Goal: Task Accomplishment & Management: Manage account settings

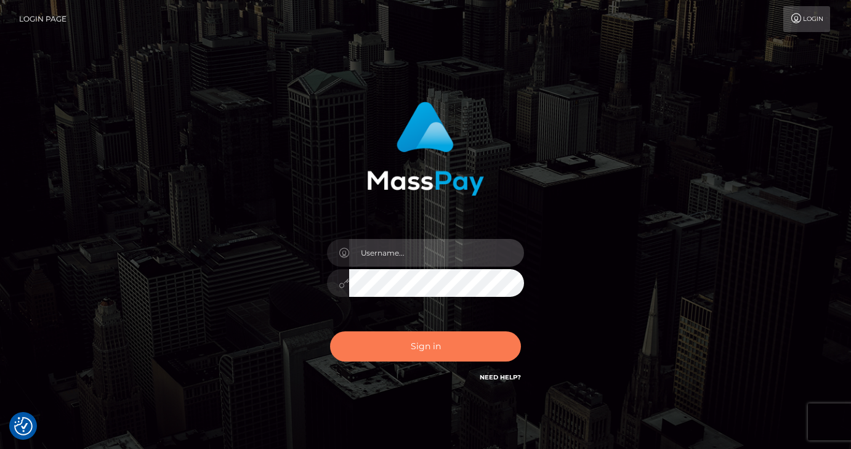
type input "vlad"
click at [389, 338] on button "Sign in" at bounding box center [425, 346] width 191 height 30
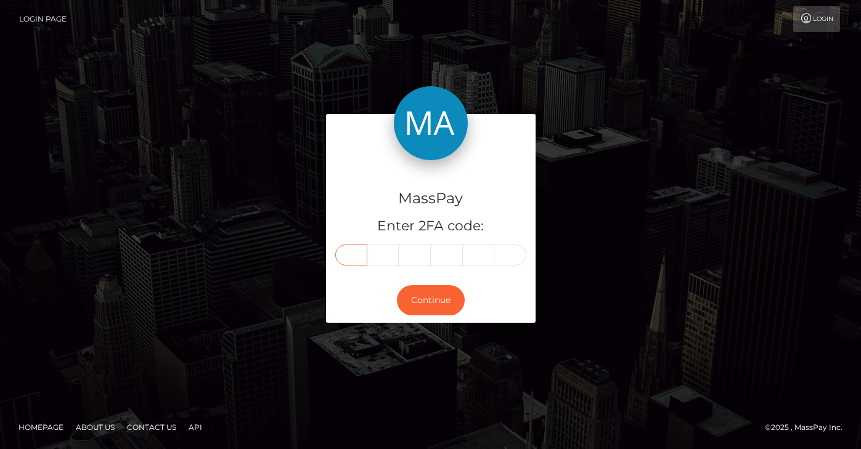
click at [357, 254] on input "text" at bounding box center [351, 255] width 32 height 21
type input "1"
type input "9"
type input "2"
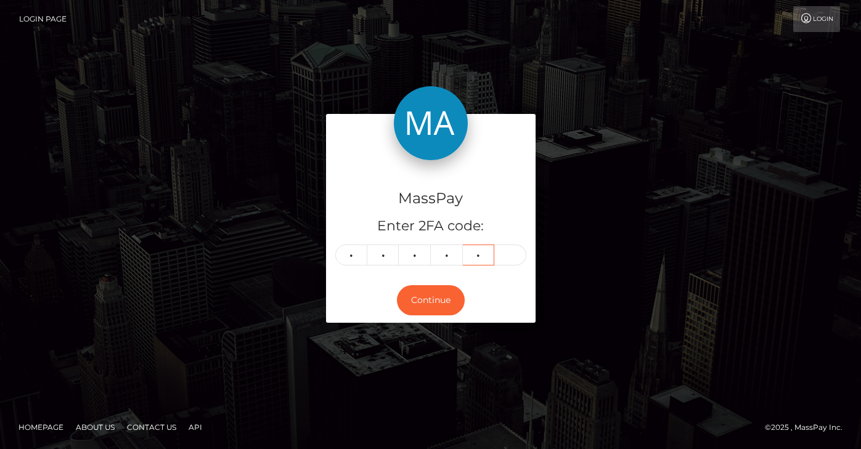
type input "3"
type input "2"
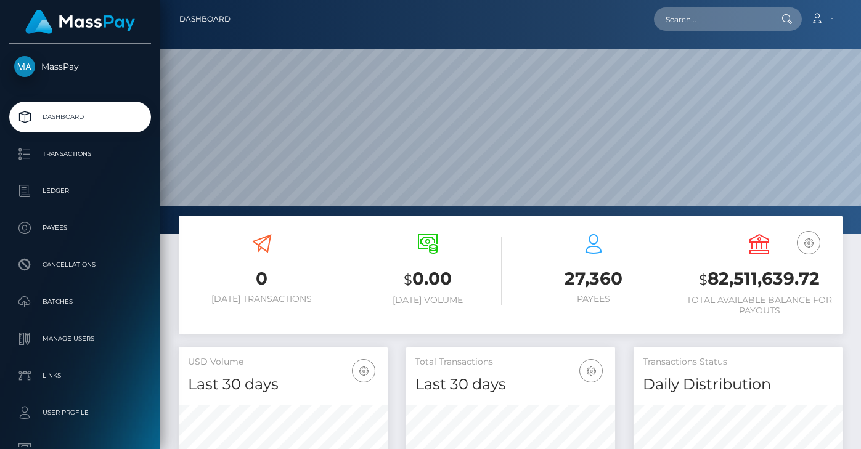
scroll to position [219, 209]
click at [169, 232] on div at bounding box center [510, 117] width 700 height 234
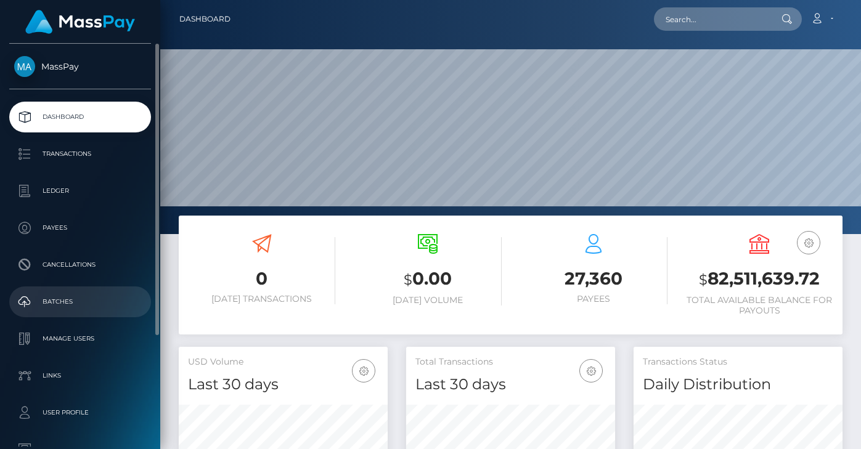
scroll to position [154, 0]
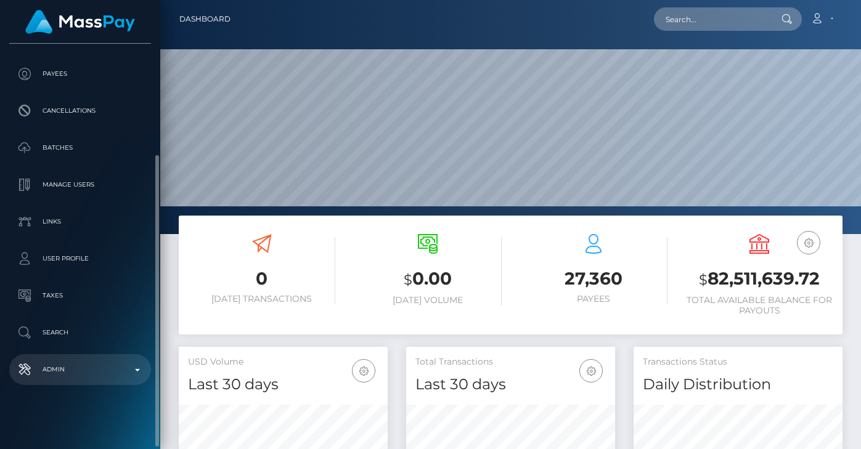
click at [71, 375] on p "Admin" at bounding box center [80, 369] width 132 height 18
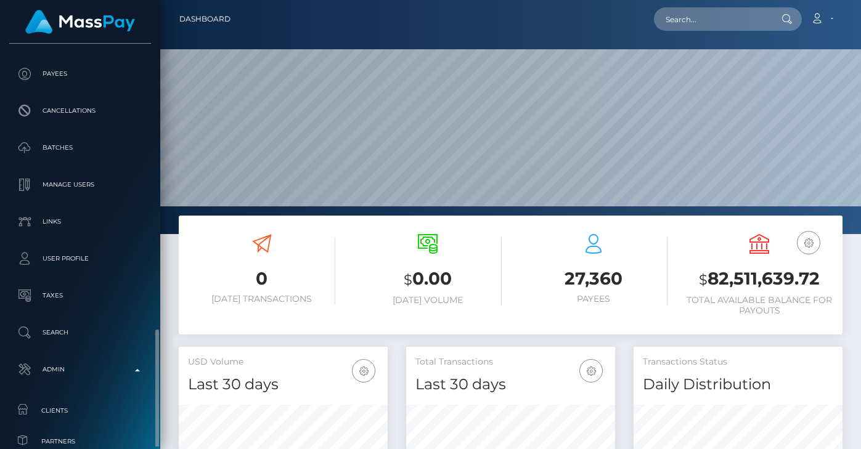
scroll to position [298, 0]
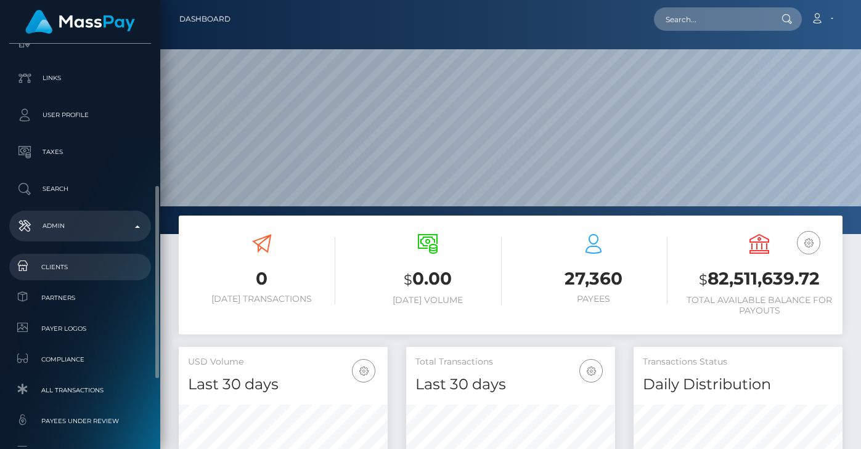
click at [69, 254] on link "Clients" at bounding box center [80, 267] width 142 height 26
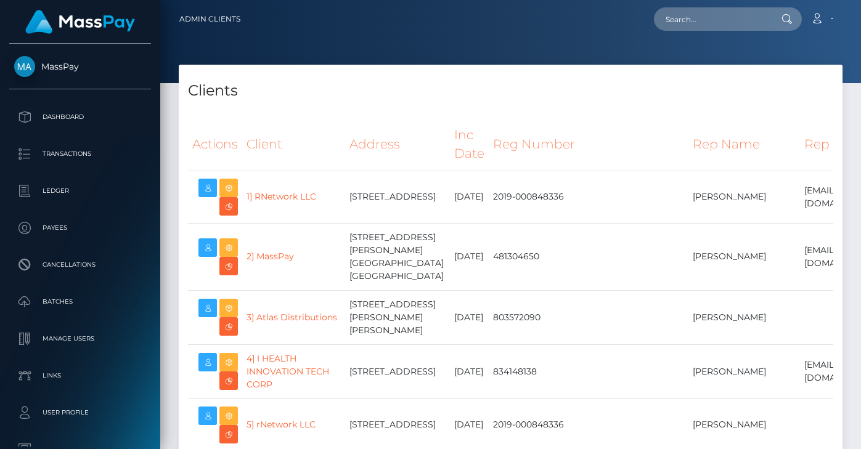
select select "223"
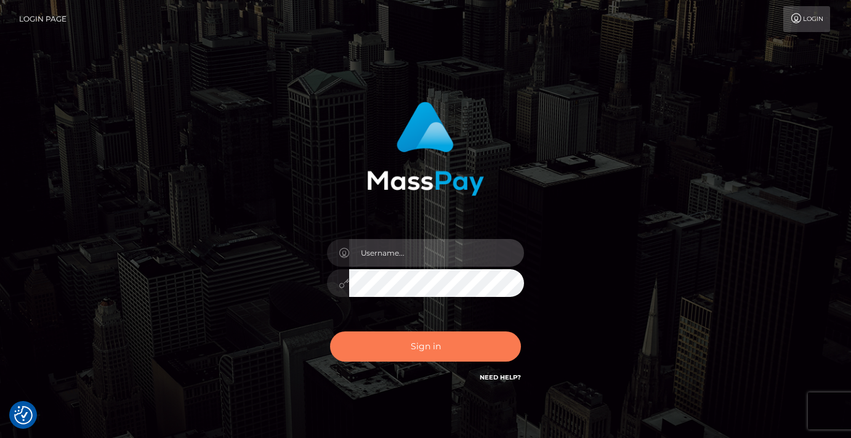
type input "[PERSON_NAME]"
click at [395, 348] on button "Sign in" at bounding box center [425, 346] width 191 height 30
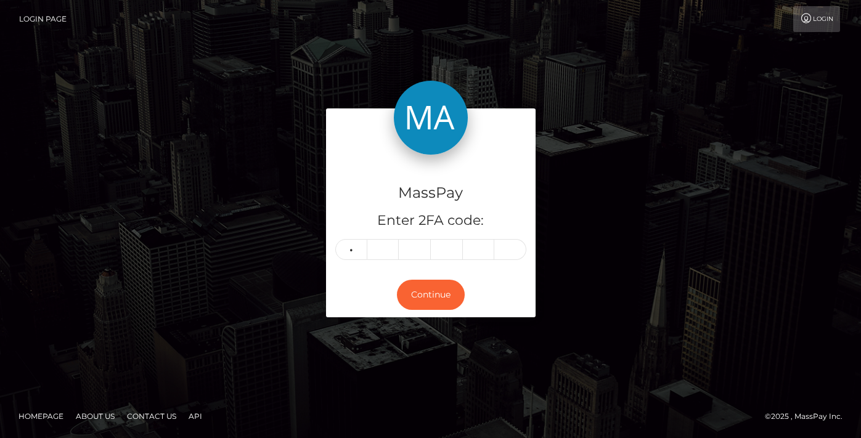
type input "1"
type input "8"
type input "9"
type input "4"
type input "5"
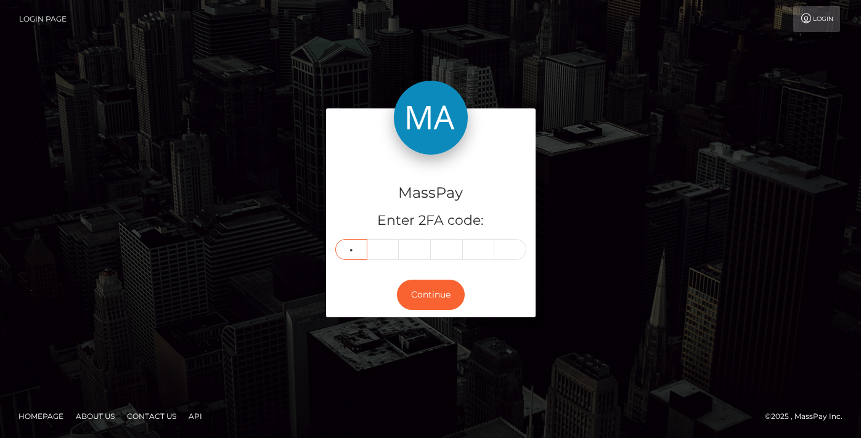
type input "9"
type input "8"
type input "2"
type input "8"
type input "0"
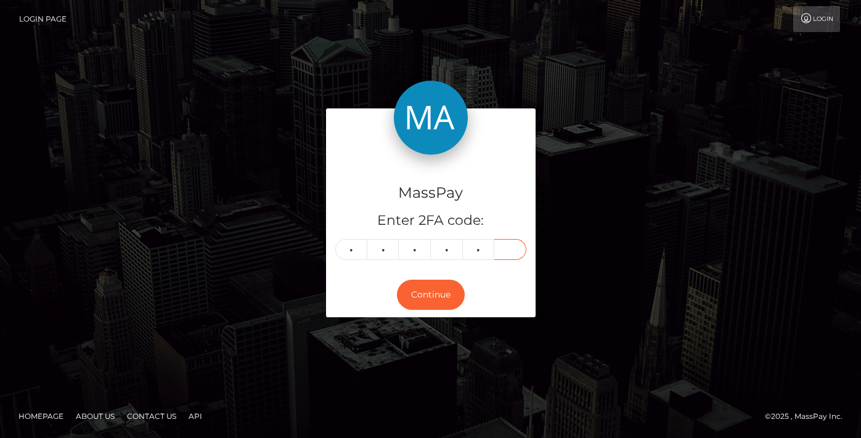
type input "3"
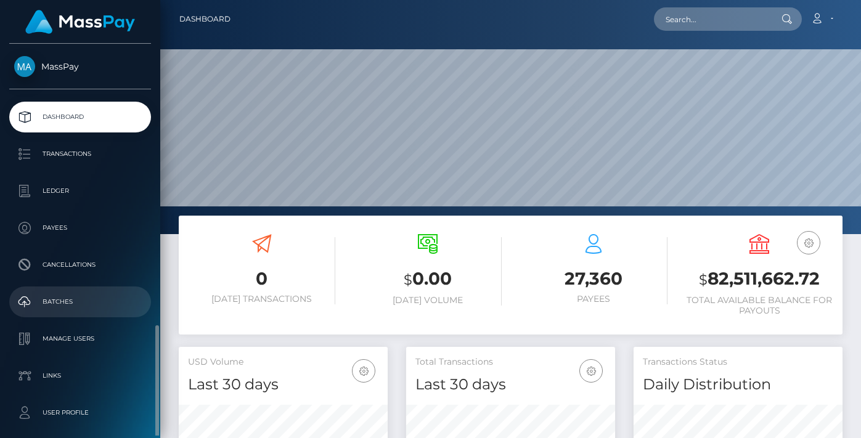
scroll to position [165, 0]
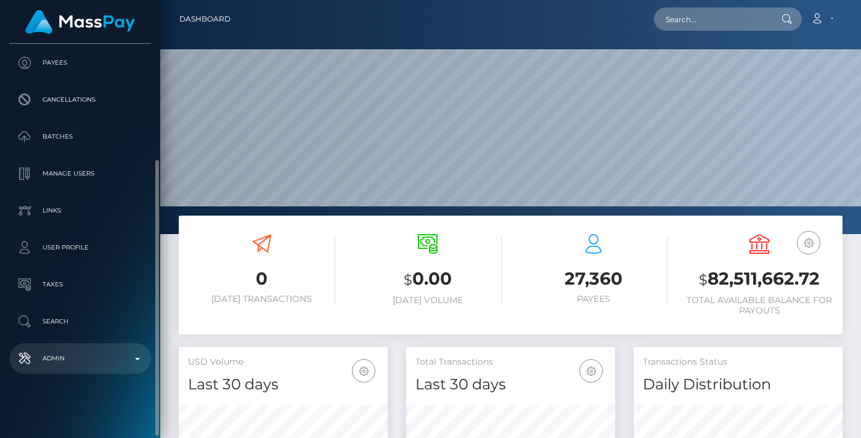
click at [54, 354] on p "Admin" at bounding box center [80, 358] width 132 height 18
click at [74, 396] on span "Clients" at bounding box center [80, 399] width 132 height 14
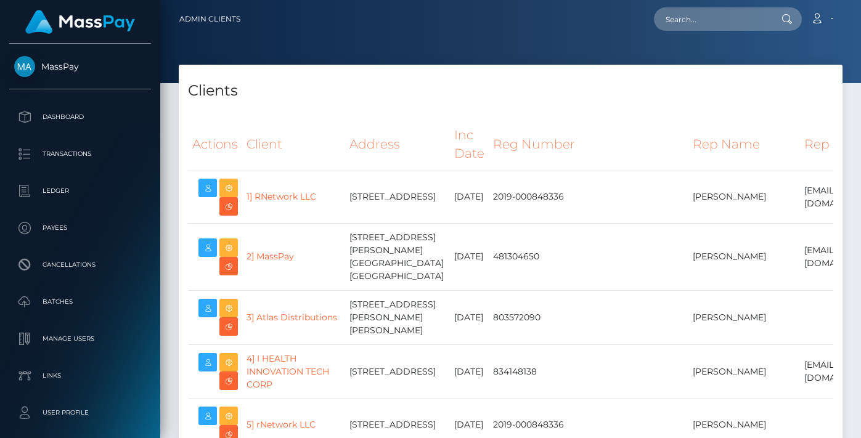
select select "223"
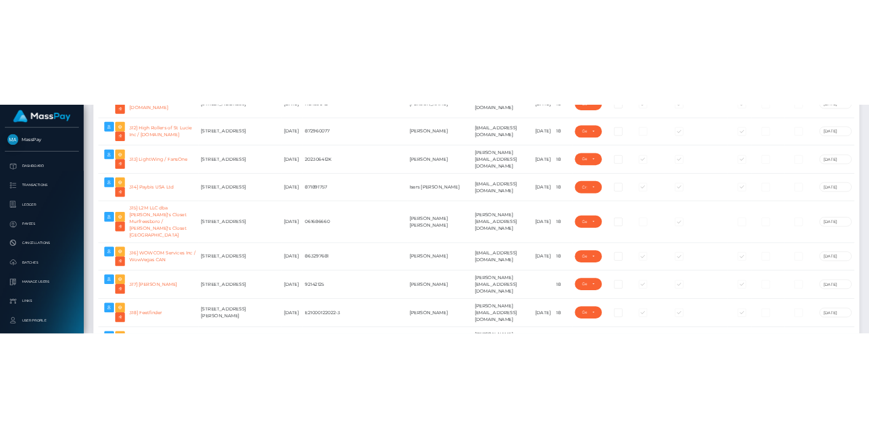
scroll to position [17378, 0]
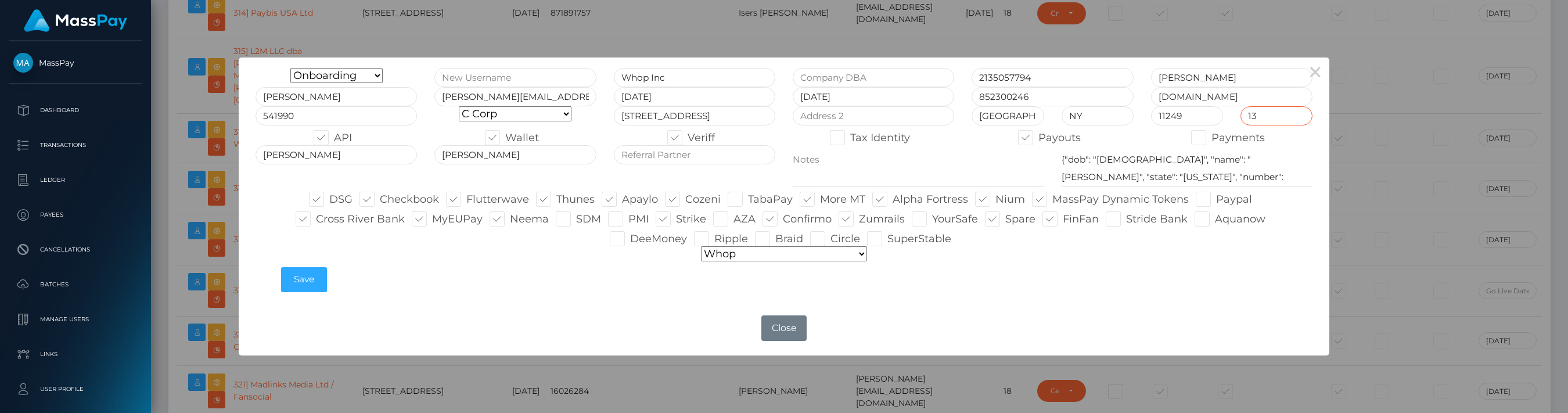
drag, startPoint x: 1252, startPoint y: 116, endPoint x: 1262, endPoint y: 111, distance: 11.2
click at [811, 111] on input "13" at bounding box center [1277, 116] width 72 height 19
type input "18"
click at [302, 278] on button "Save" at bounding box center [304, 279] width 46 height 25
